Goal: Transaction & Acquisition: Purchase product/service

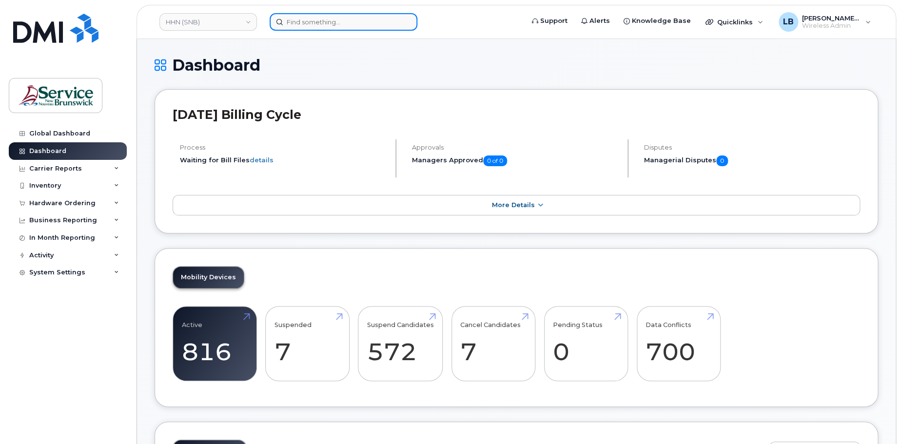
click at [336, 22] on input at bounding box center [344, 22] width 148 height 18
paste input "Shauna Ryan"
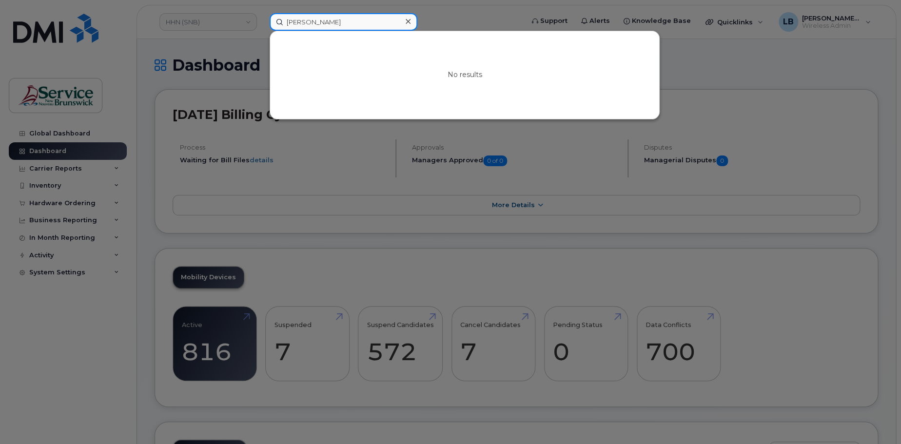
type input "Shauna Ryan"
click at [53, 202] on div at bounding box center [450, 222] width 901 height 444
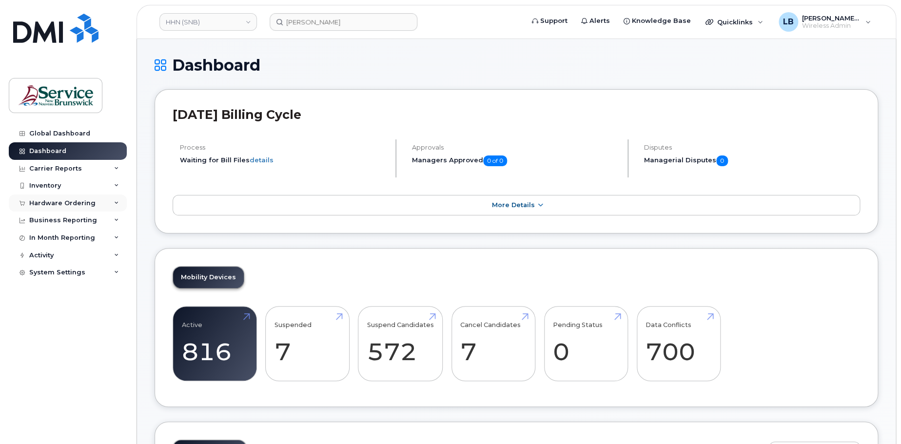
click at [50, 200] on div "Hardware Ordering" at bounding box center [62, 203] width 66 height 8
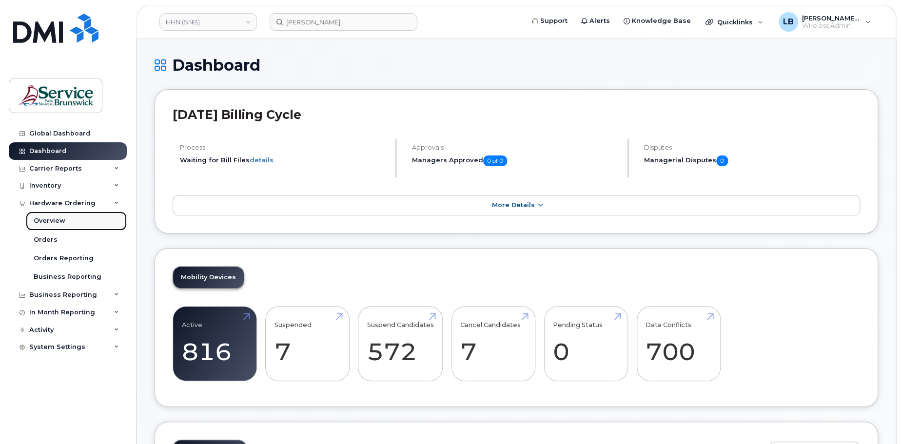
click at [50, 218] on div "Overview" at bounding box center [50, 220] width 32 height 9
click at [50, 219] on div "Overview" at bounding box center [50, 220] width 32 height 9
click at [46, 240] on div "Orders" at bounding box center [46, 239] width 24 height 9
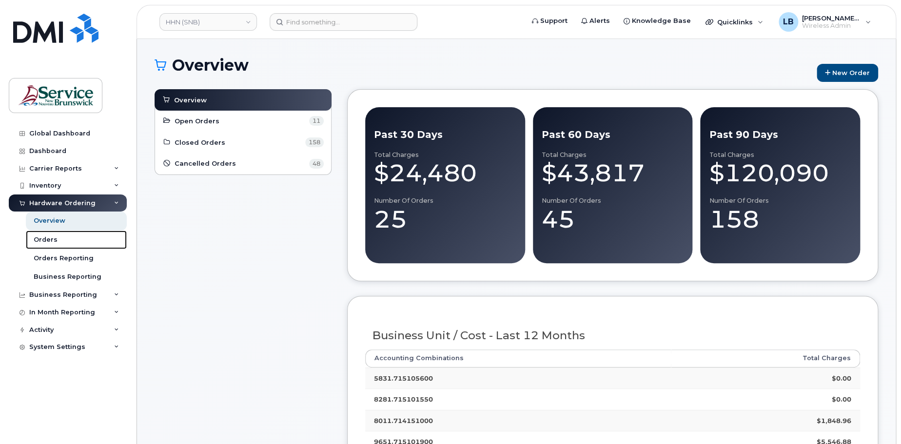
click at [45, 240] on div "Orders" at bounding box center [46, 239] width 24 height 9
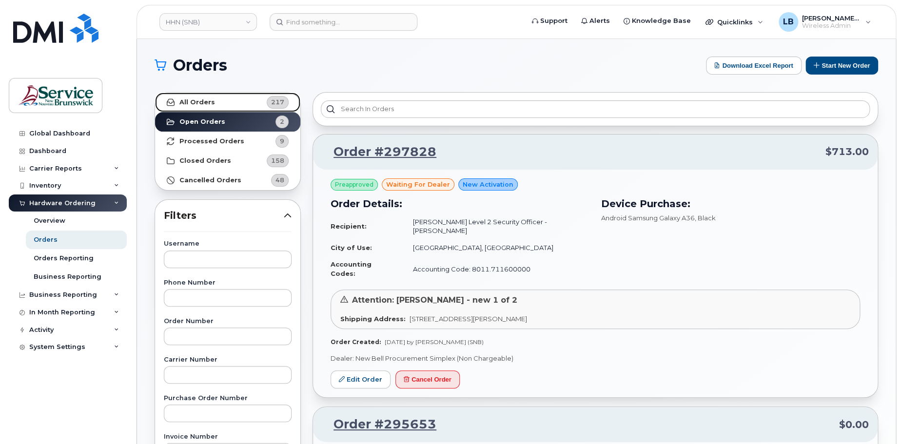
click at [215, 104] on link "All Orders 217" at bounding box center [227, 102] width 145 height 19
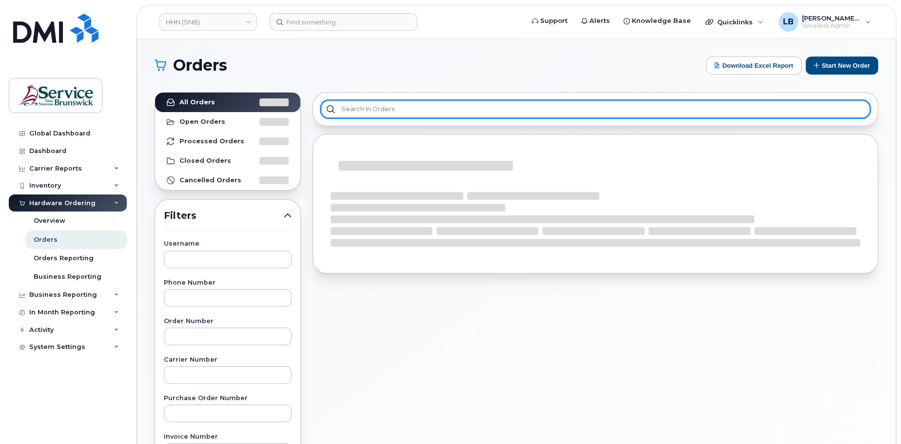
click at [408, 108] on input "text" at bounding box center [595, 109] width 549 height 18
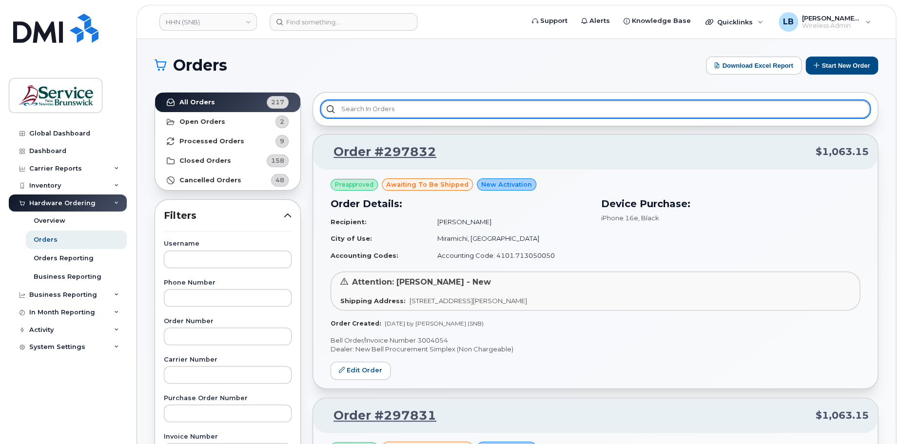
paste input "Shauna Ryan"
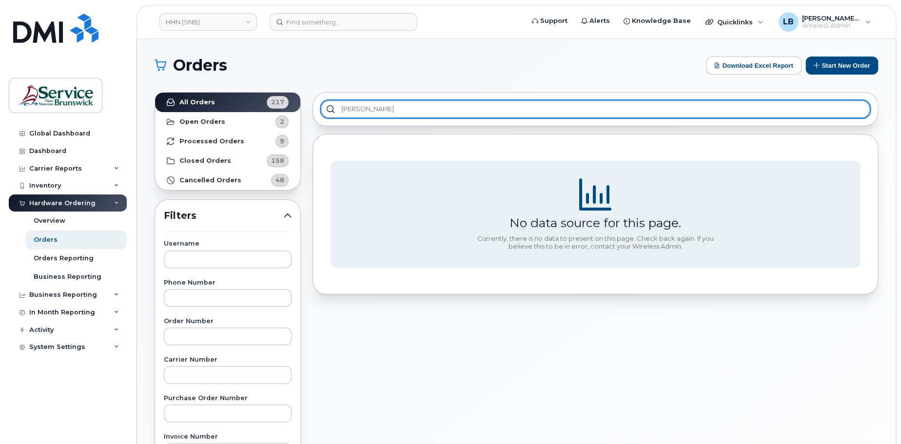
type input "Shauna Ryan"
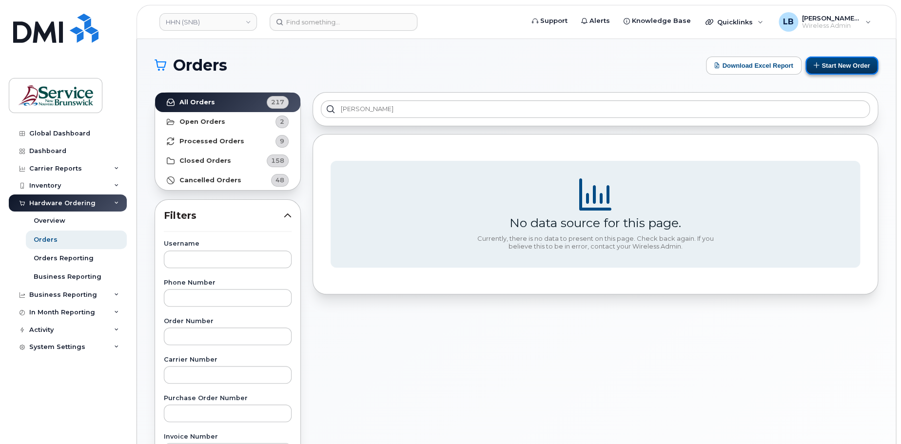
click at [815, 65] on icon at bounding box center [817, 65] width 6 height 6
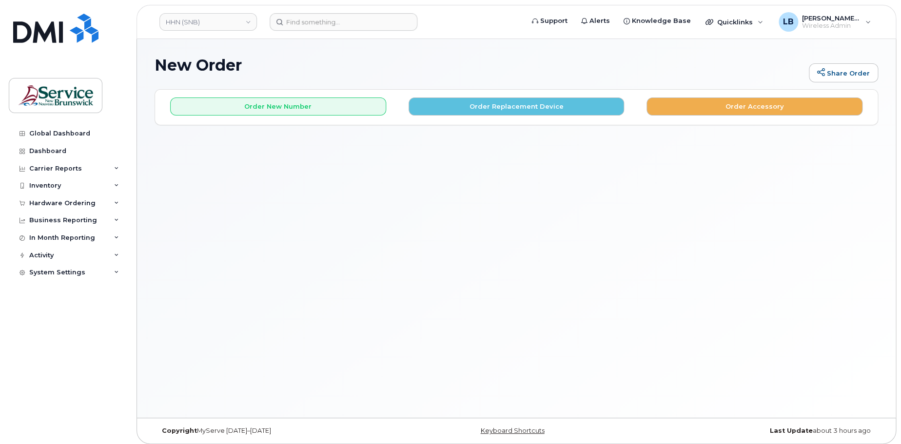
click at [177, 436] on div "Copyright MyServe 2011–2025 Keyboard Shortcuts Last Update about 3 hours ago" at bounding box center [516, 430] width 758 height 25
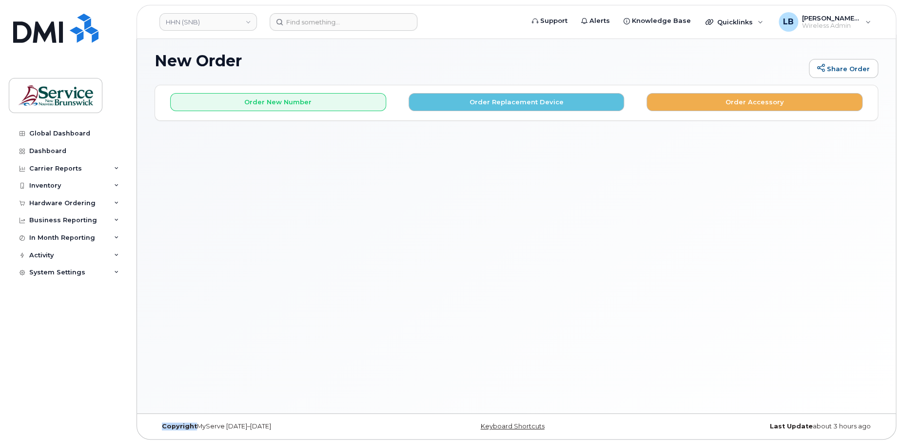
drag, startPoint x: 177, startPoint y: 436, endPoint x: 166, endPoint y: 437, distance: 10.7
click at [167, 437] on div "Copyright MyServe 2011–2025 Keyboard Shortcuts Last Update about 3 hours ago" at bounding box center [516, 426] width 758 height 25
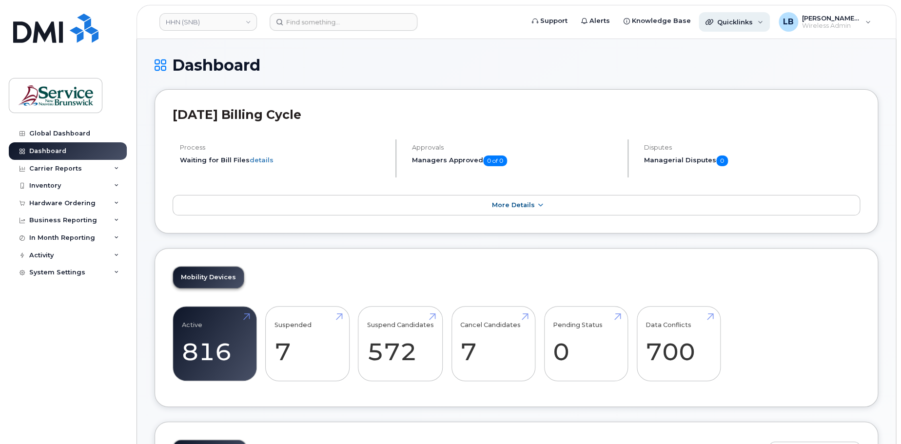
click at [763, 26] on div "Quicklinks" at bounding box center [734, 21] width 71 height 19
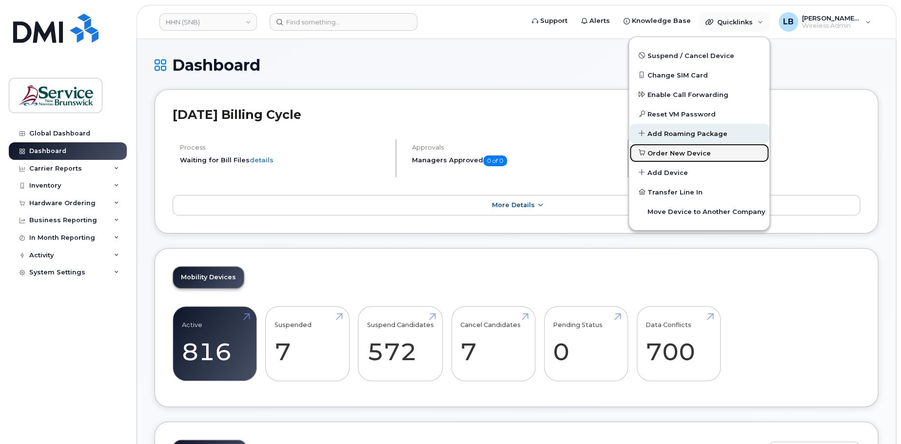
click at [674, 151] on span "Order New Device" at bounding box center [678, 154] width 63 height 10
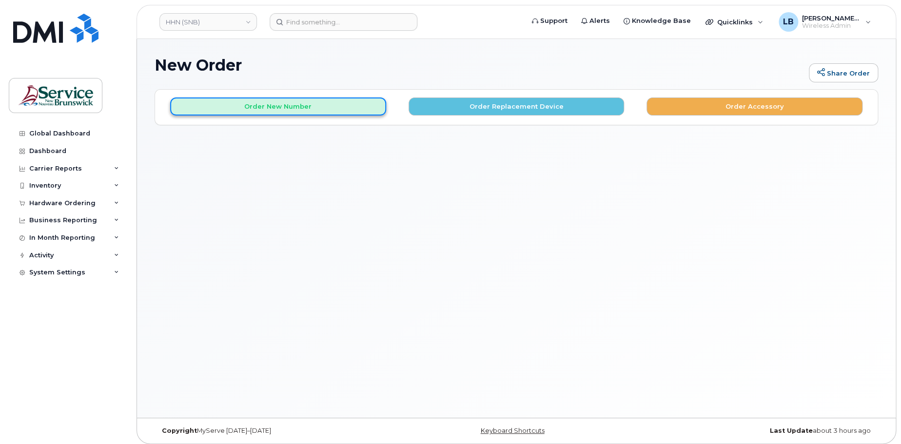
click at [288, 104] on button "Order New Number" at bounding box center [278, 106] width 216 height 18
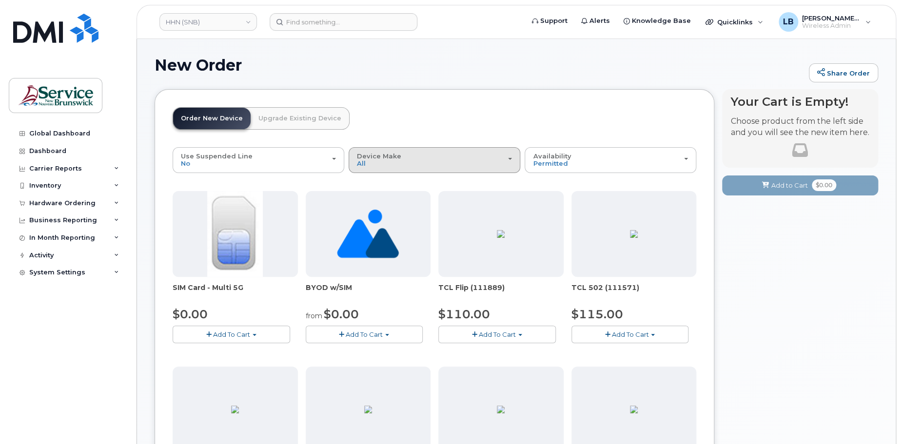
click at [381, 165] on div "Device Make All Aircard Android Cell Phone HUB iPhone Tablet Unknown" at bounding box center [434, 160] width 155 height 15
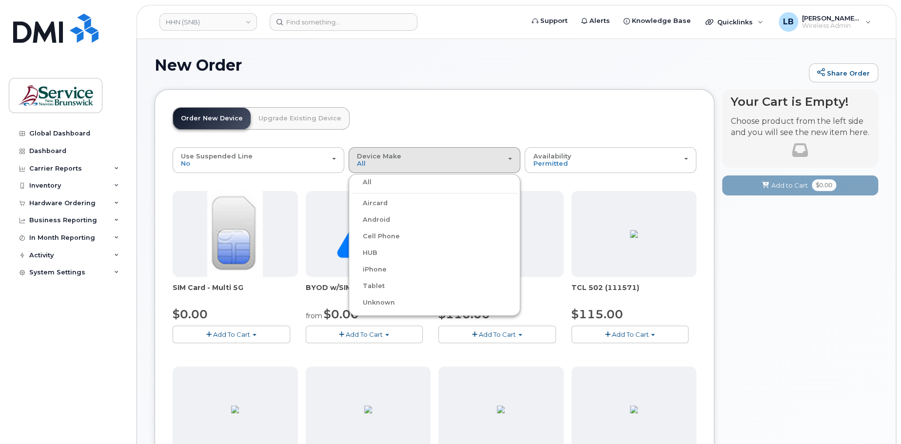
click at [383, 270] on label "iPhone" at bounding box center [369, 270] width 36 height 12
click at [0, 0] on input "iPhone" at bounding box center [0, 0] width 0 height 0
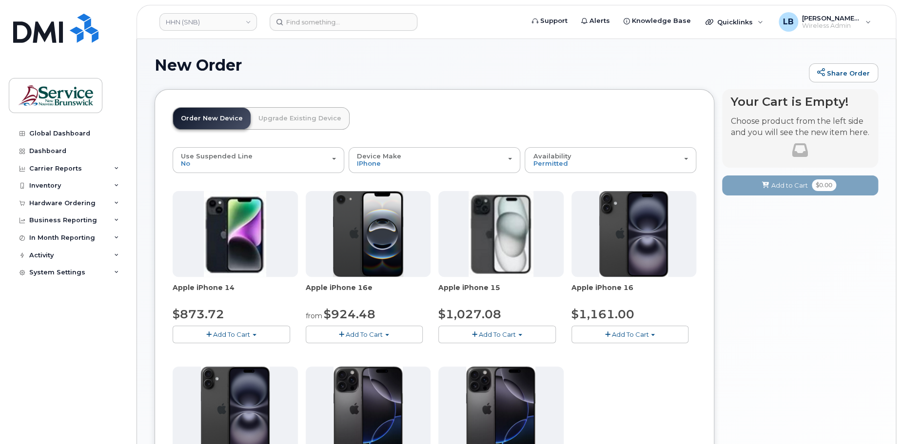
scroll to position [195, 0]
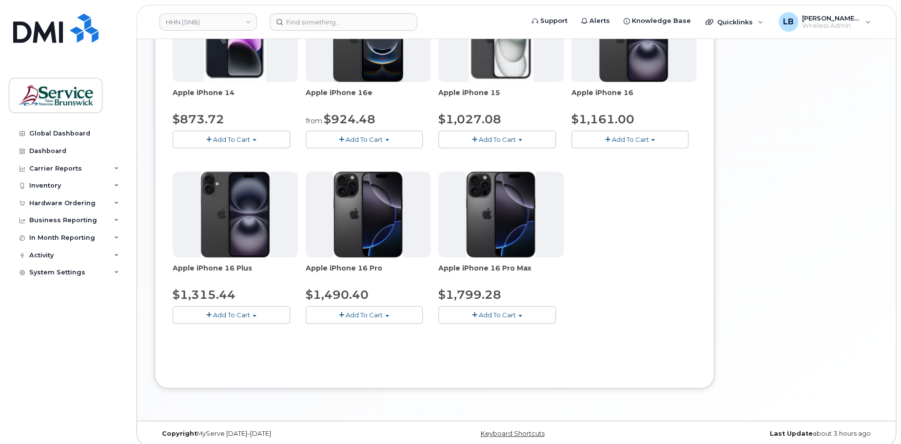
click at [392, 136] on button "Add To Cart" at bounding box center [364, 139] width 117 height 17
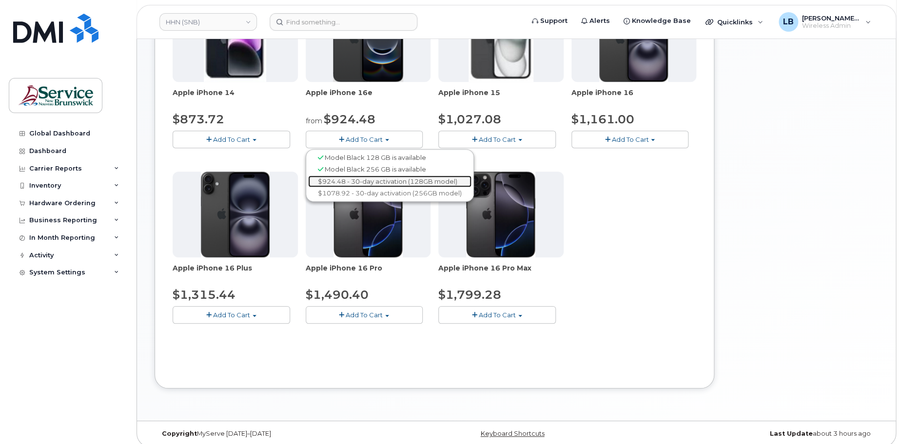
click at [388, 184] on link "$924.48 - 30-day activation (128GB model)" at bounding box center [389, 181] width 163 height 12
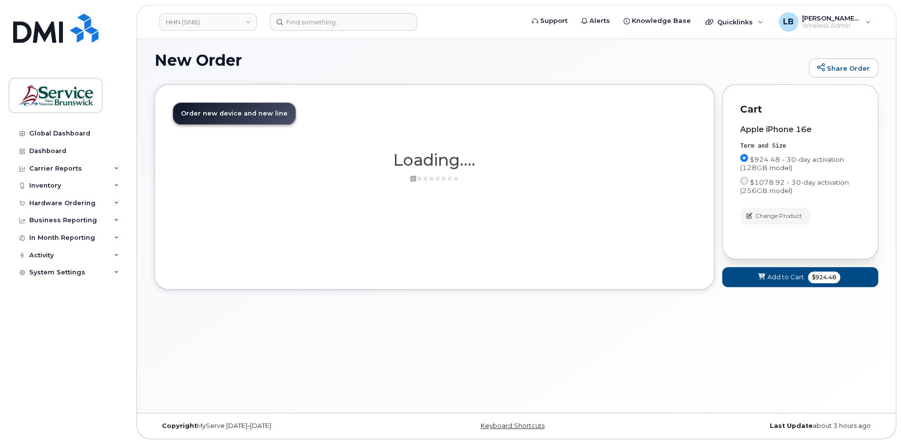
scroll to position [4, 0]
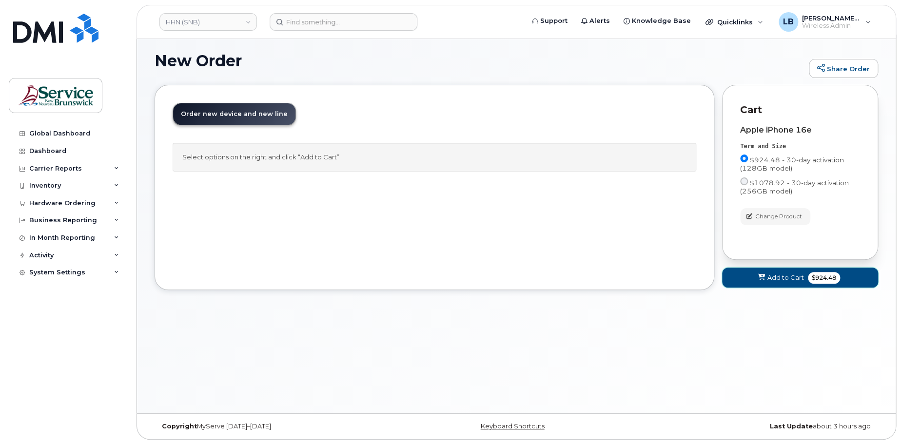
click at [811, 279] on span "$924.48" at bounding box center [824, 278] width 32 height 12
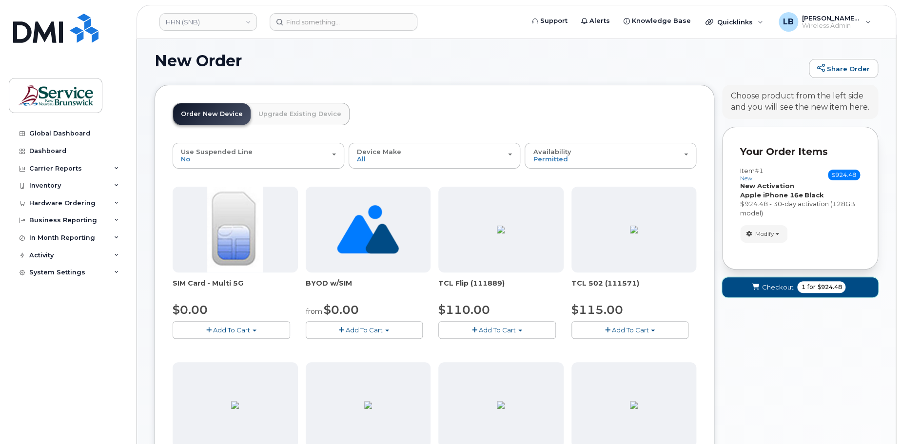
click at [811, 292] on button "Checkout 1 for $924.48" at bounding box center [800, 287] width 156 height 20
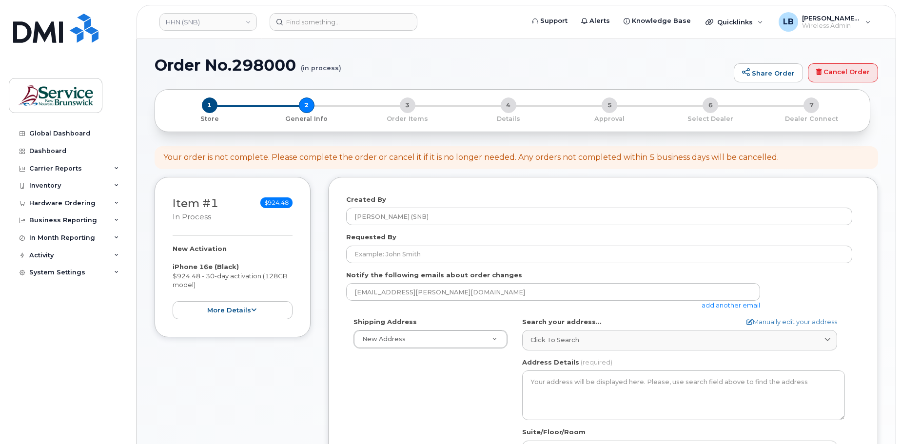
select select
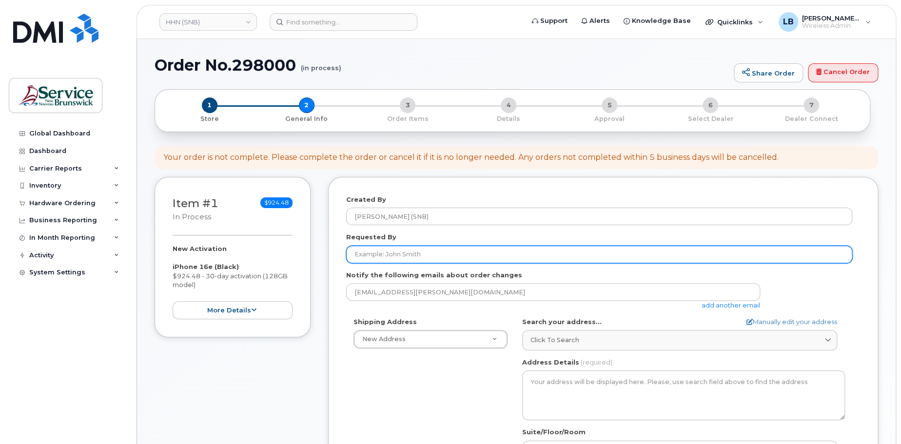
click at [404, 255] on input "Requested By" at bounding box center [599, 255] width 506 height 18
paste input "[PERSON_NAME]"
type input "[PERSON_NAME]"
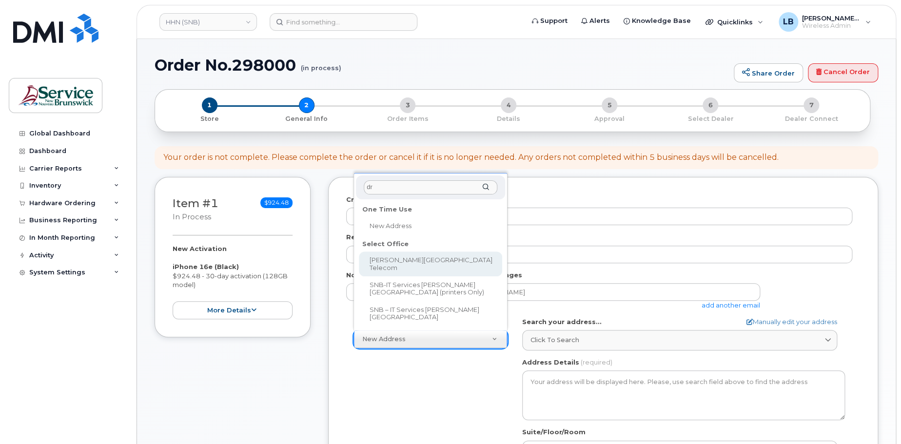
type input "dr"
select select
type textarea "985 College Hill Rd Fredericton New Brunswick E3B 4J7"
type input "Steve Sullivan"
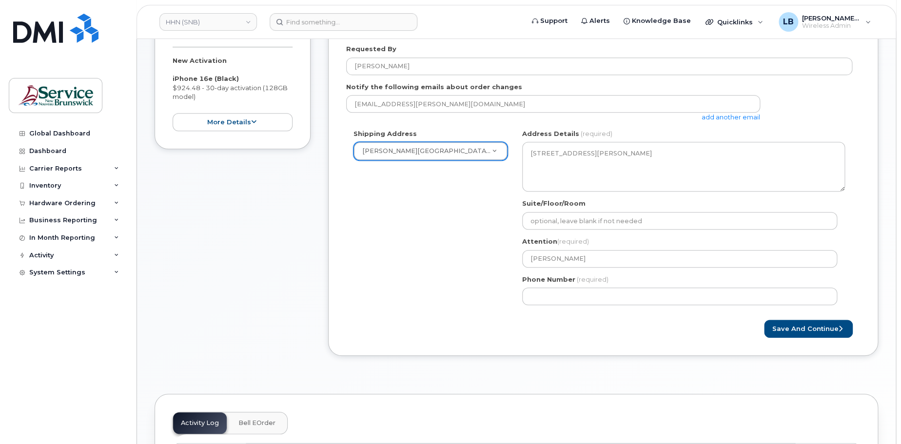
scroll to position [195, 0]
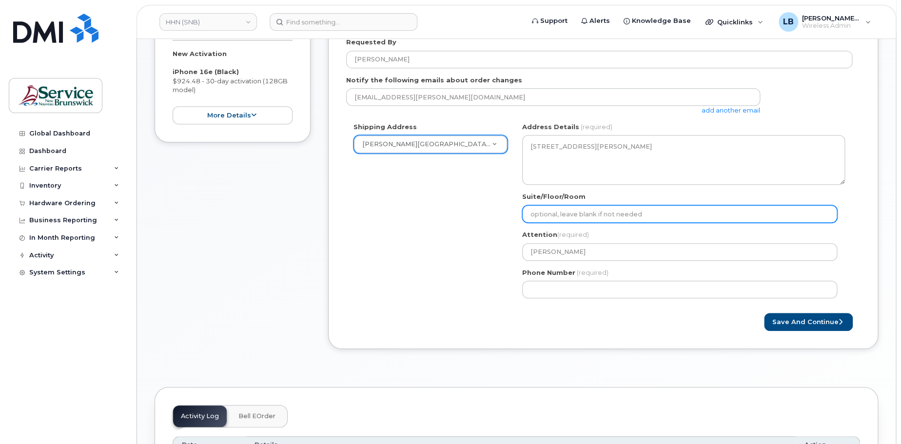
click at [558, 217] on input "Suite/Floor/Room" at bounding box center [679, 214] width 315 height 18
paste input "WO0000000444871"
select select
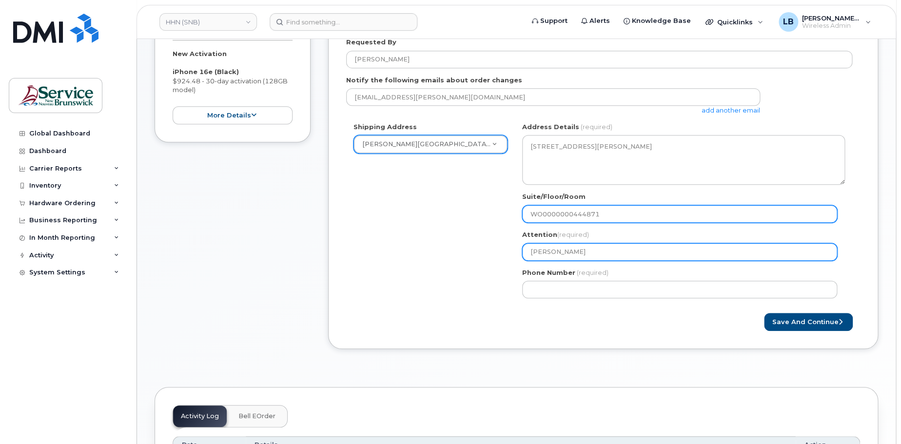
type input "WO0000000444871"
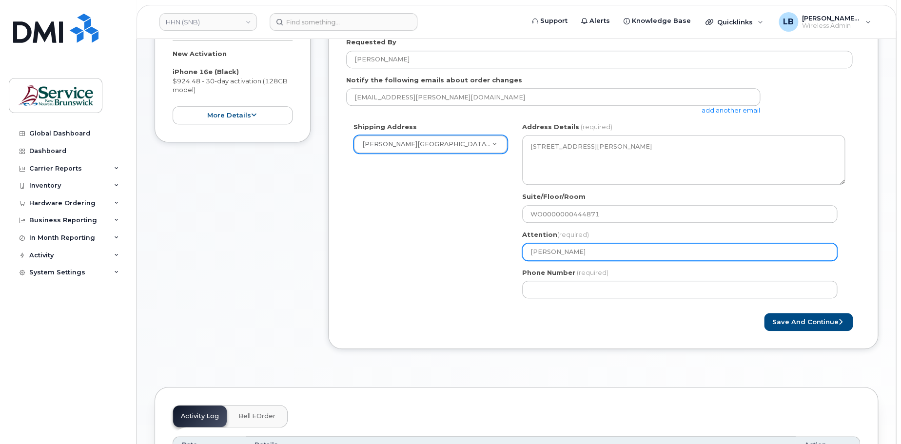
click at [627, 253] on input "Steve Sullivan" at bounding box center [679, 252] width 315 height 18
type input "Steve Sullivan"
select select
type input "Steve Sullivan 5"
select select
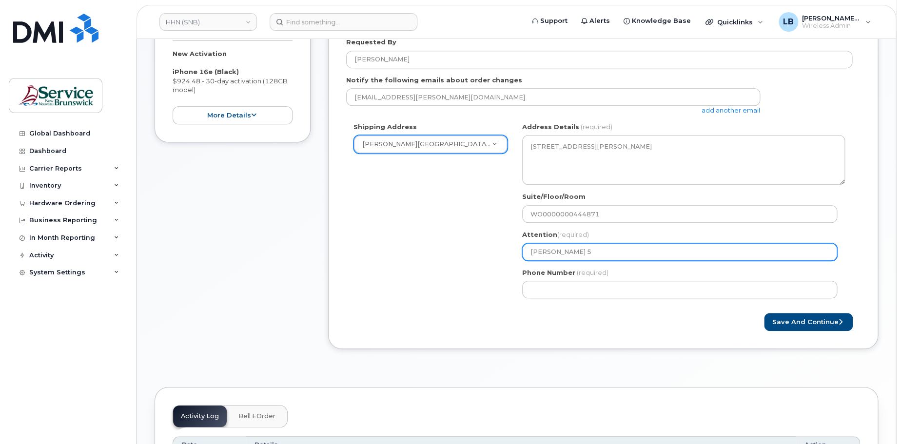
type input "Steve Sullivan 52"
select select
type input "Steve Sullivan 520"
select select
type input "Steve Sullivan 5209"
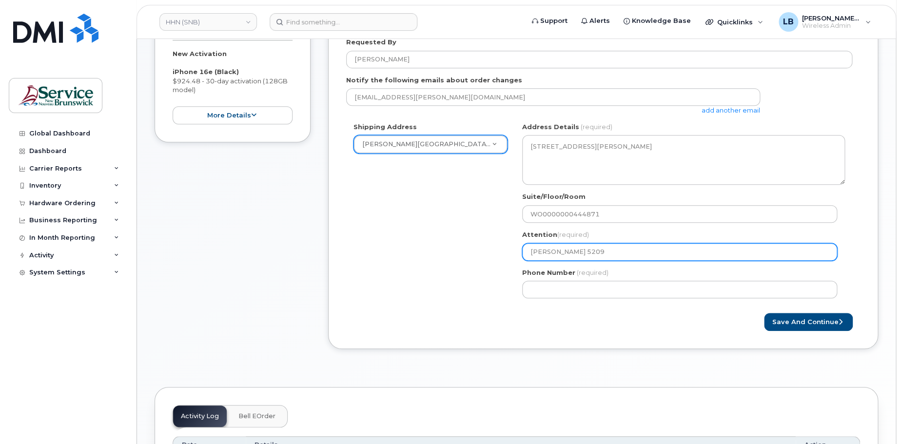
select select
type input "Steve Sullivan 52092"
select select
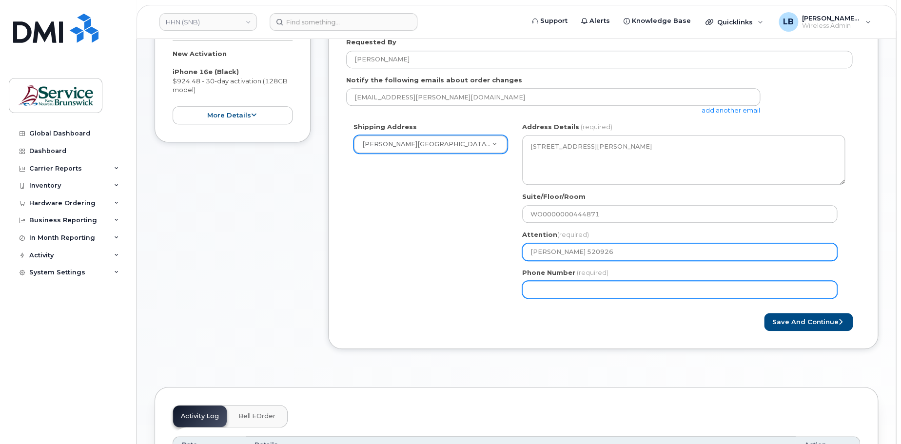
type input "[PERSON_NAME] 520926"
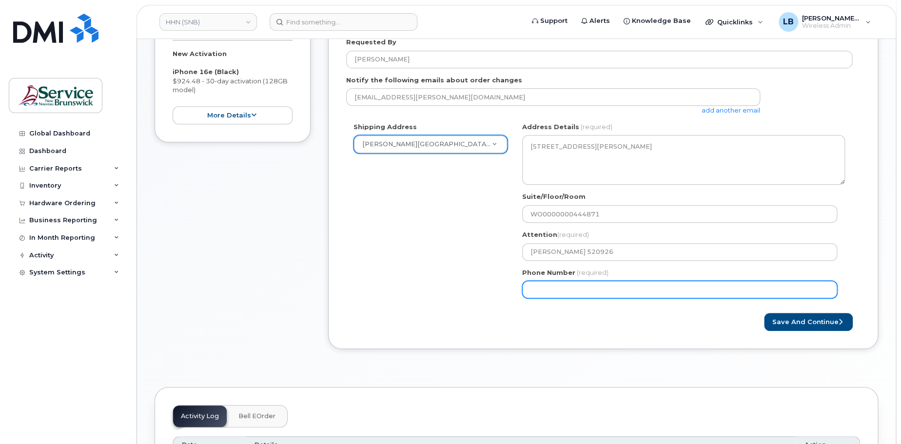
click at [653, 288] on input "Phone Number" at bounding box center [679, 290] width 315 height 18
select select
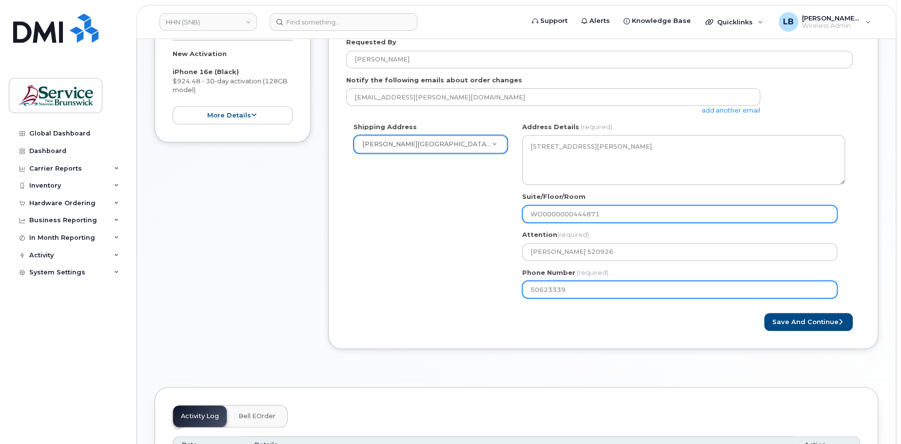
type input "506233396"
select select
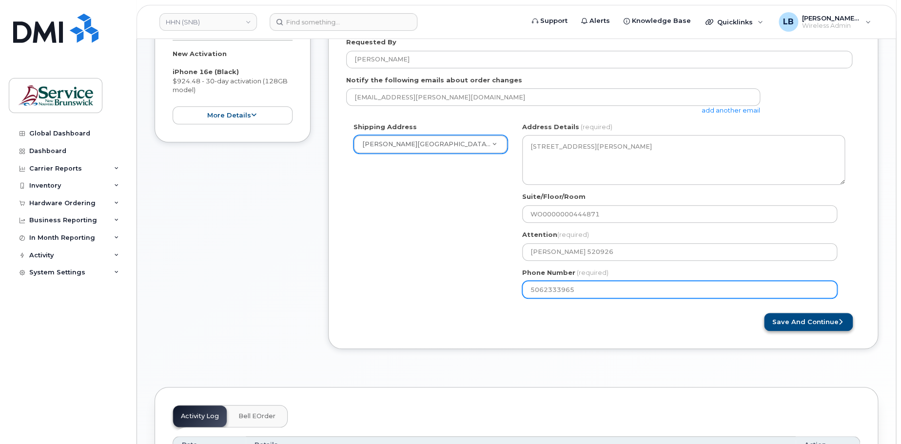
type input "5062333965"
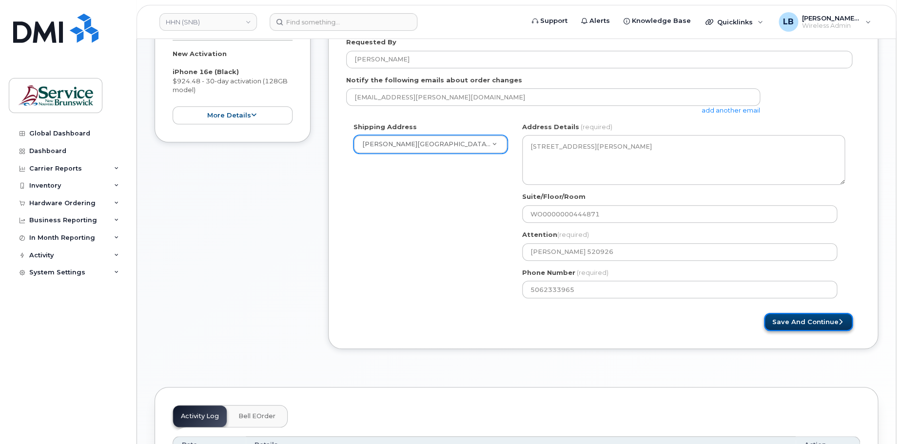
click at [814, 318] on button "Save and Continue" at bounding box center [808, 322] width 89 height 18
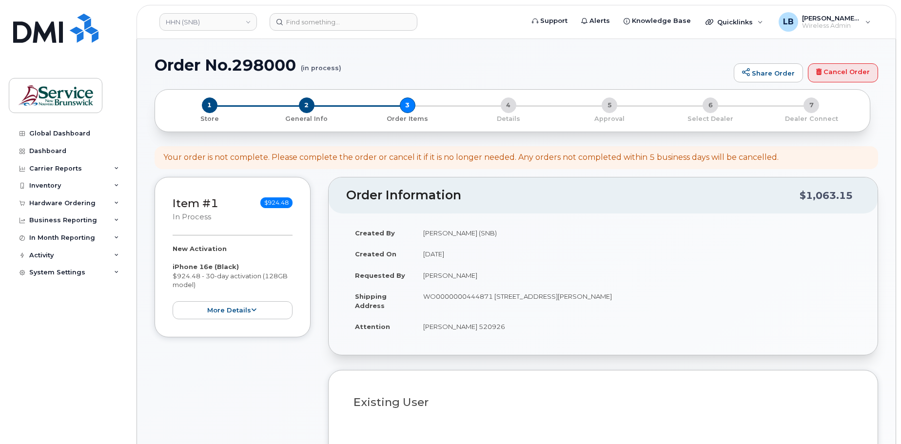
select select
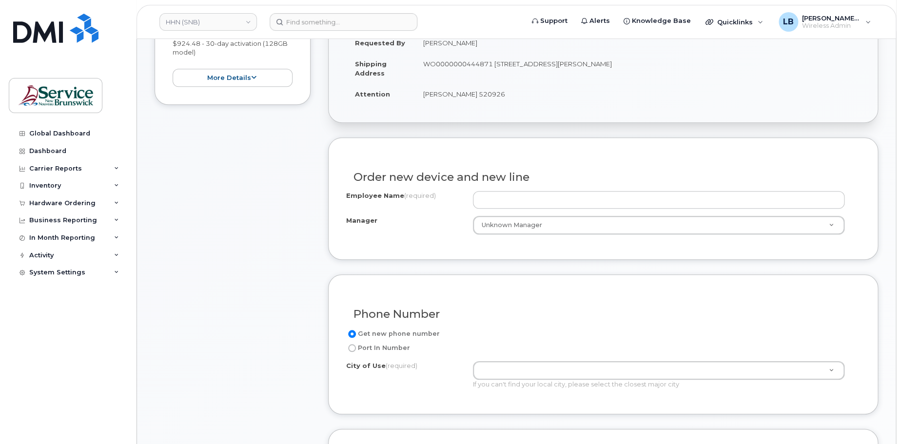
scroll to position [244, 0]
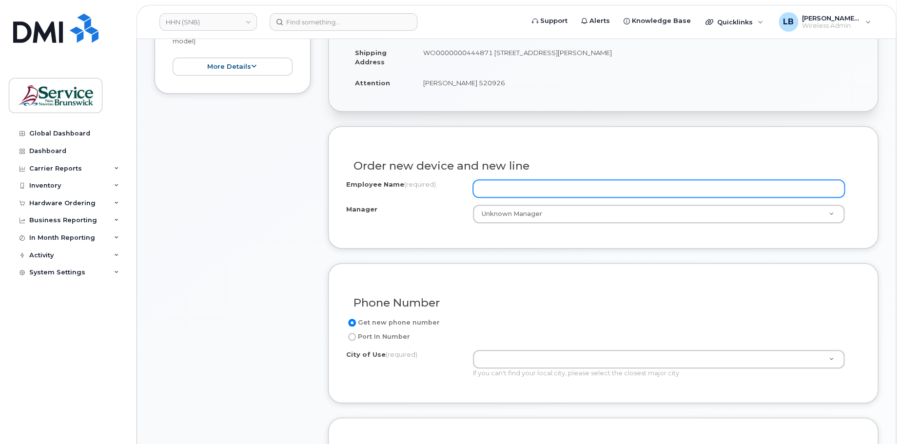
click at [534, 183] on input "Employee Name (required)" at bounding box center [659, 189] width 372 height 18
paste input "[PERSON_NAME]"
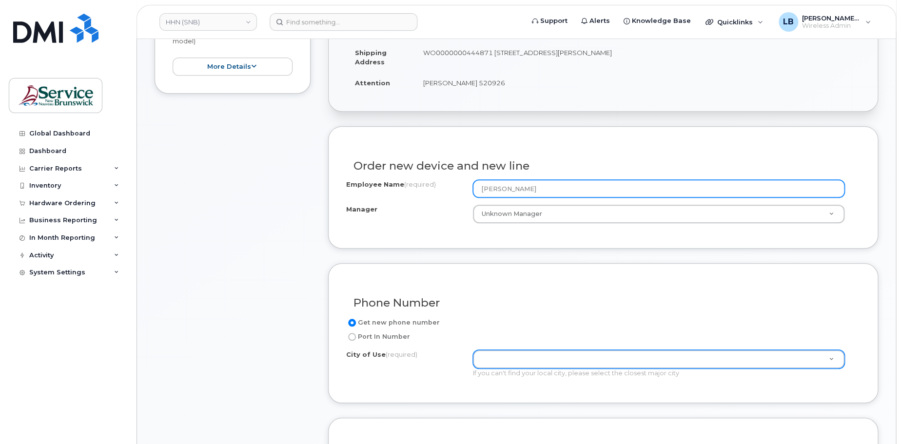
type input "[PERSON_NAME]"
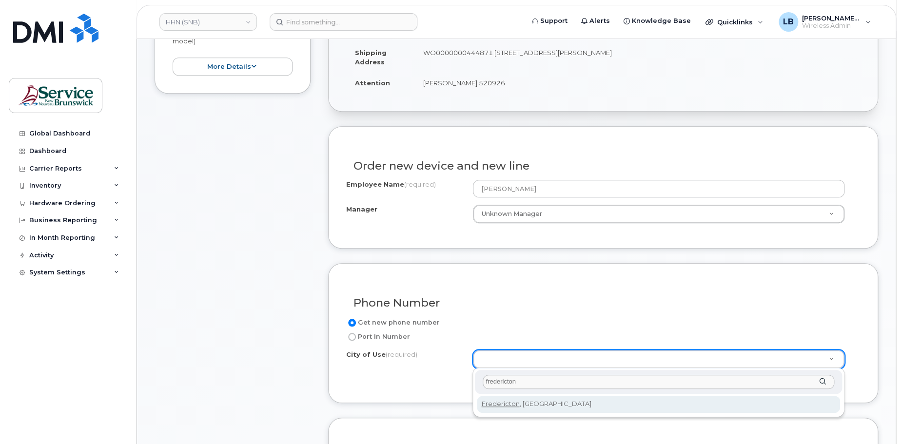
type input "fredericton"
type input "1578"
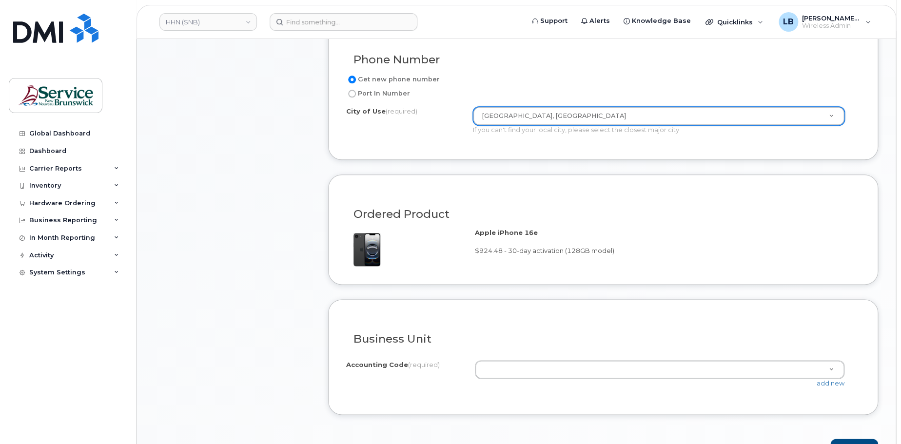
scroll to position [487, 0]
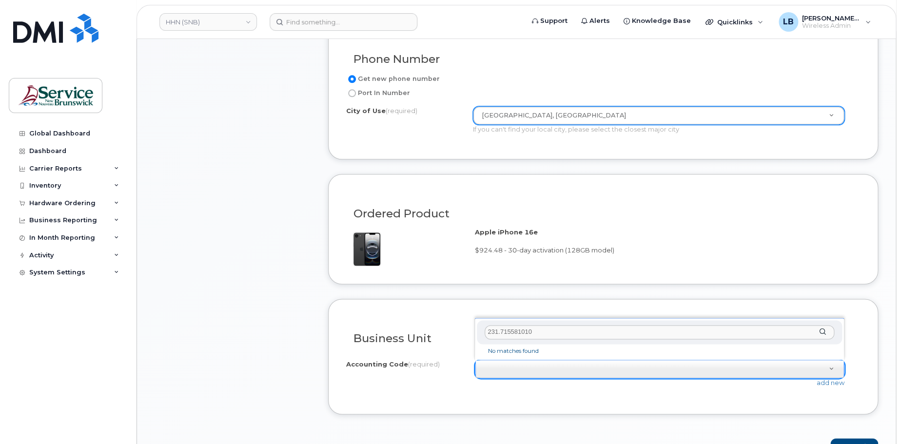
click at [498, 332] on input "231.715581010" at bounding box center [659, 332] width 349 height 14
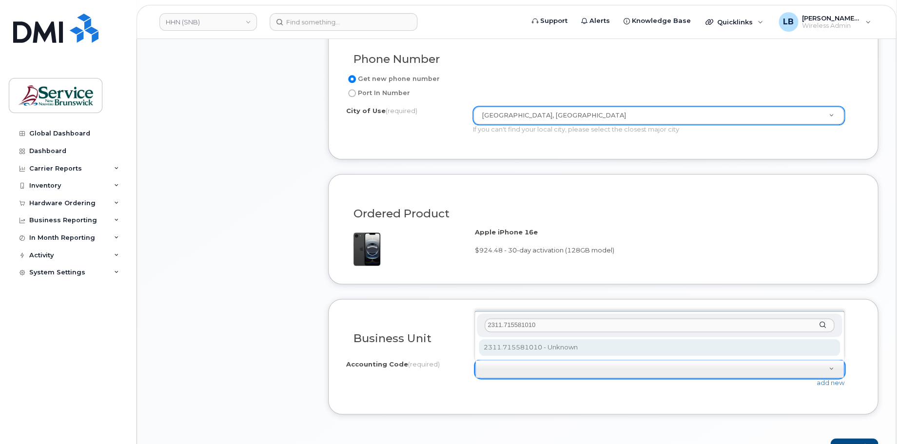
type input "2311.715581010"
select select "2311.715581010"
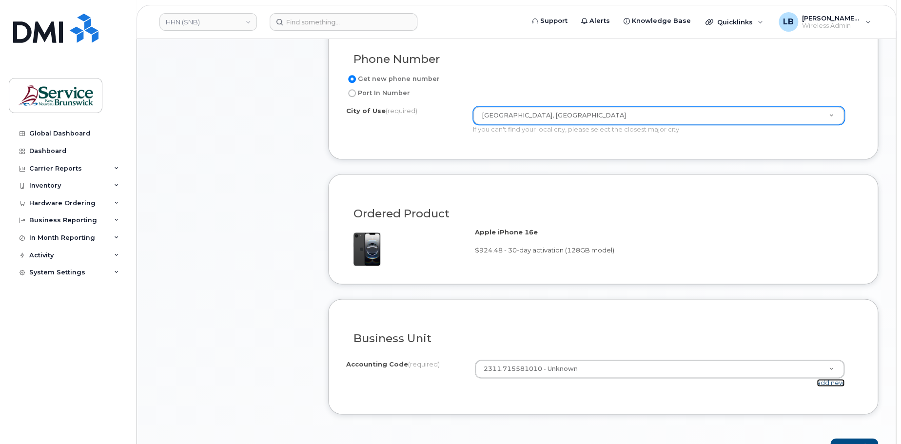
click at [839, 382] on link "add new" at bounding box center [830, 383] width 28 height 8
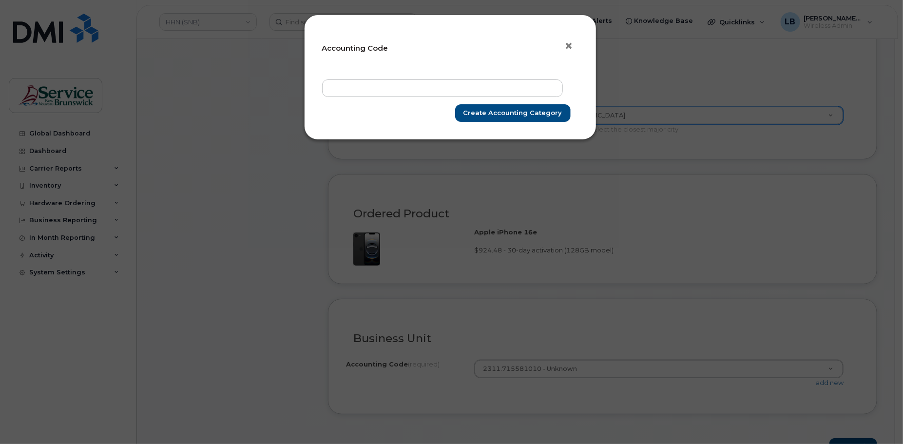
click at [572, 46] on span "×" at bounding box center [569, 46] width 9 height 18
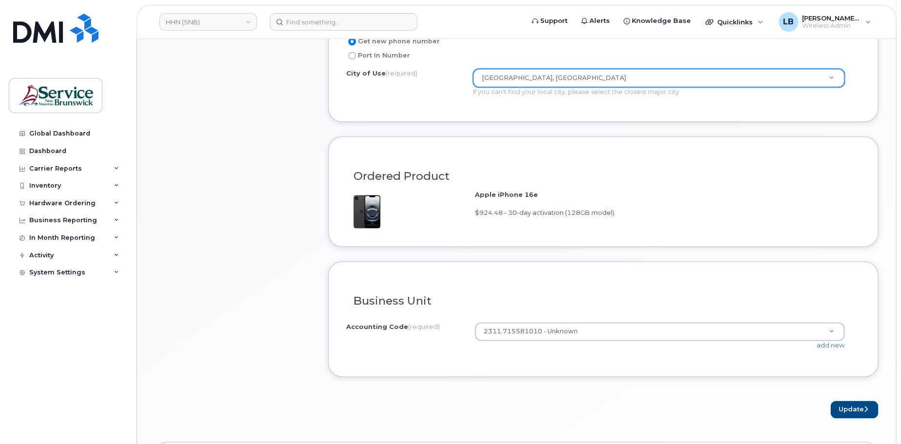
scroll to position [585, 0]
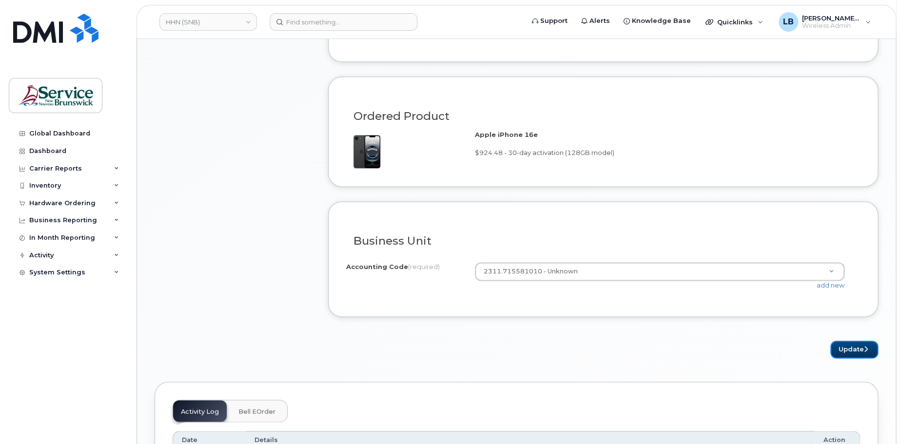
click at [848, 348] on button "Update" at bounding box center [854, 350] width 48 height 18
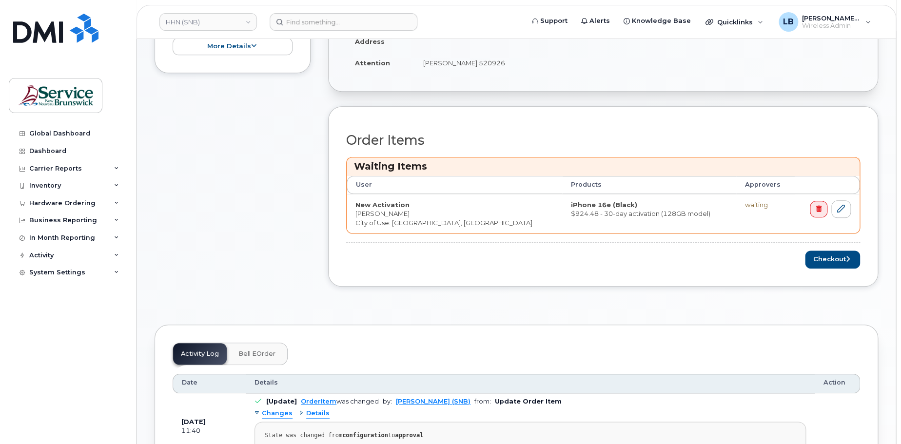
scroll to position [390, 0]
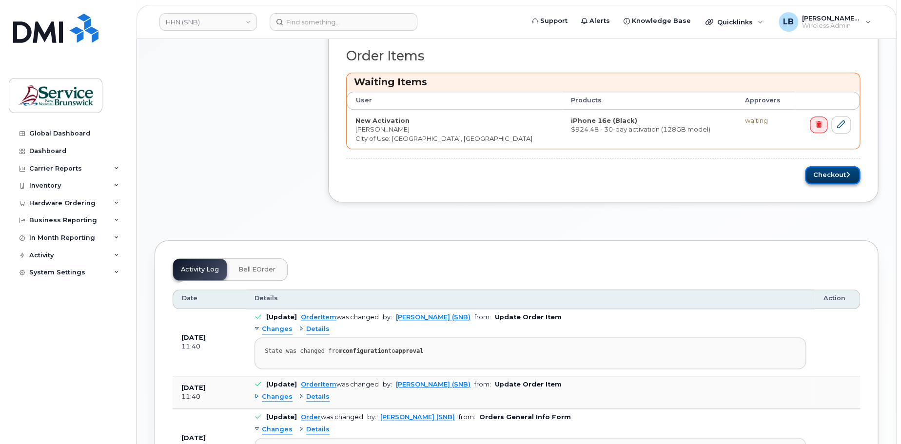
click at [847, 172] on icon "submit" at bounding box center [848, 175] width 4 height 6
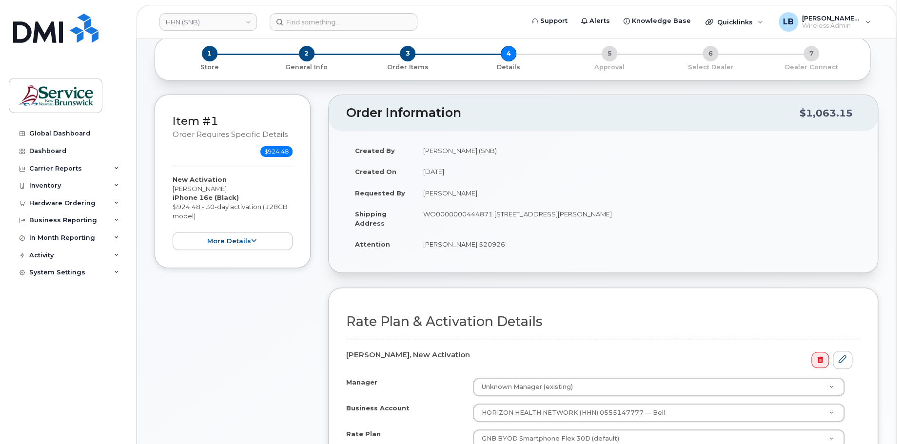
scroll to position [146, 0]
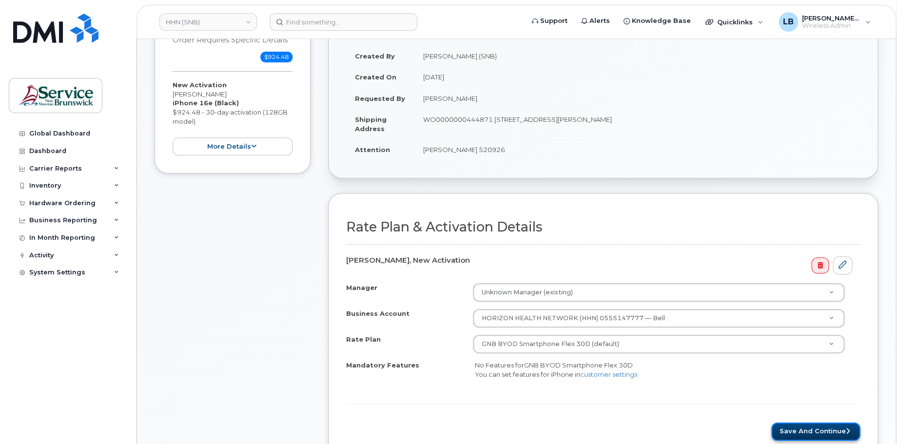
click at [816, 429] on button "Save and Continue" at bounding box center [815, 432] width 89 height 18
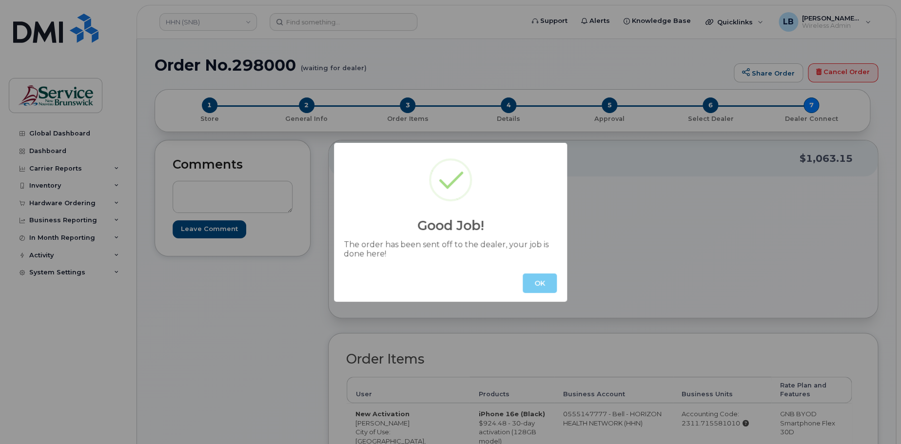
click at [537, 283] on button "OK" at bounding box center [540, 282] width 34 height 19
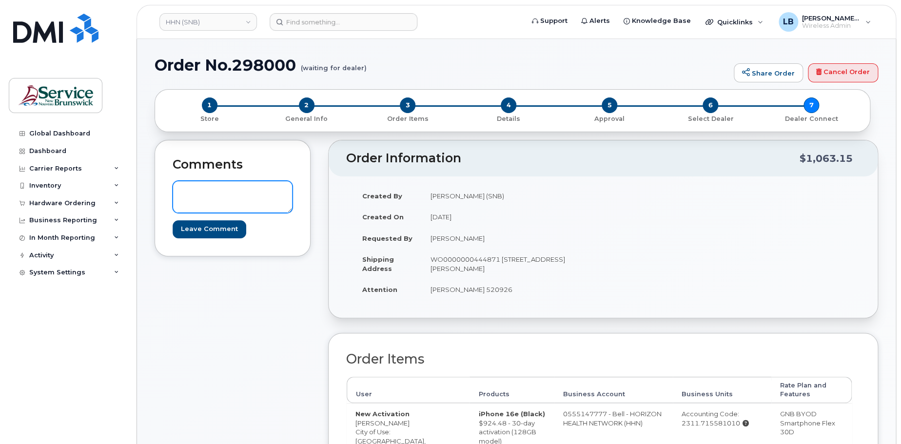
click at [228, 187] on textarea at bounding box center [233, 197] width 120 height 32
paste textarea "DWP Request ID: 520926"
type textarea "DWP Request ID: 520926"
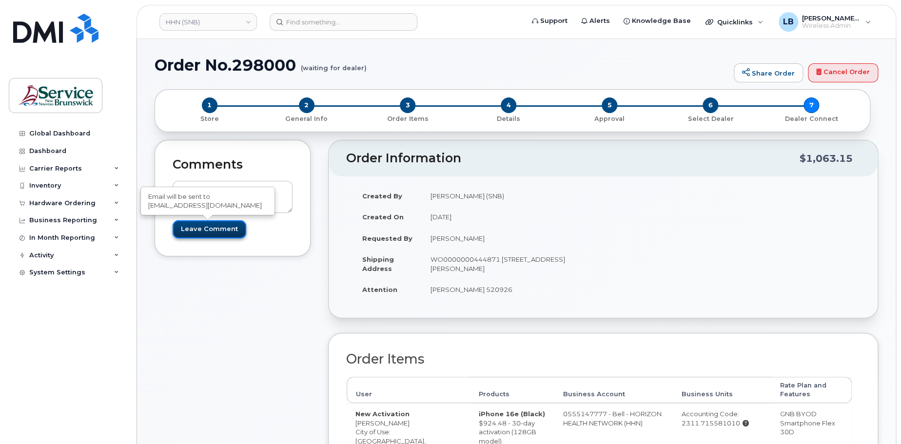
click at [220, 231] on input "Leave Comment" at bounding box center [210, 229] width 74 height 18
type input "Create Event"
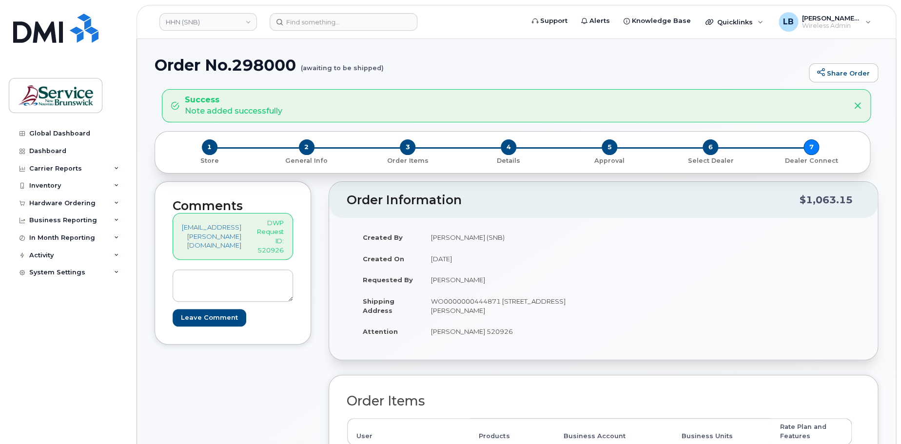
click at [250, 64] on h1 "Order No.298000 (awaiting to be shipped)" at bounding box center [479, 65] width 649 height 17
click at [249, 64] on h1 "Order No.298000 (awaiting to be shipped)" at bounding box center [479, 65] width 649 height 17
copy h1 "Order No.298000"
